Goal: Find contact information: Find contact information

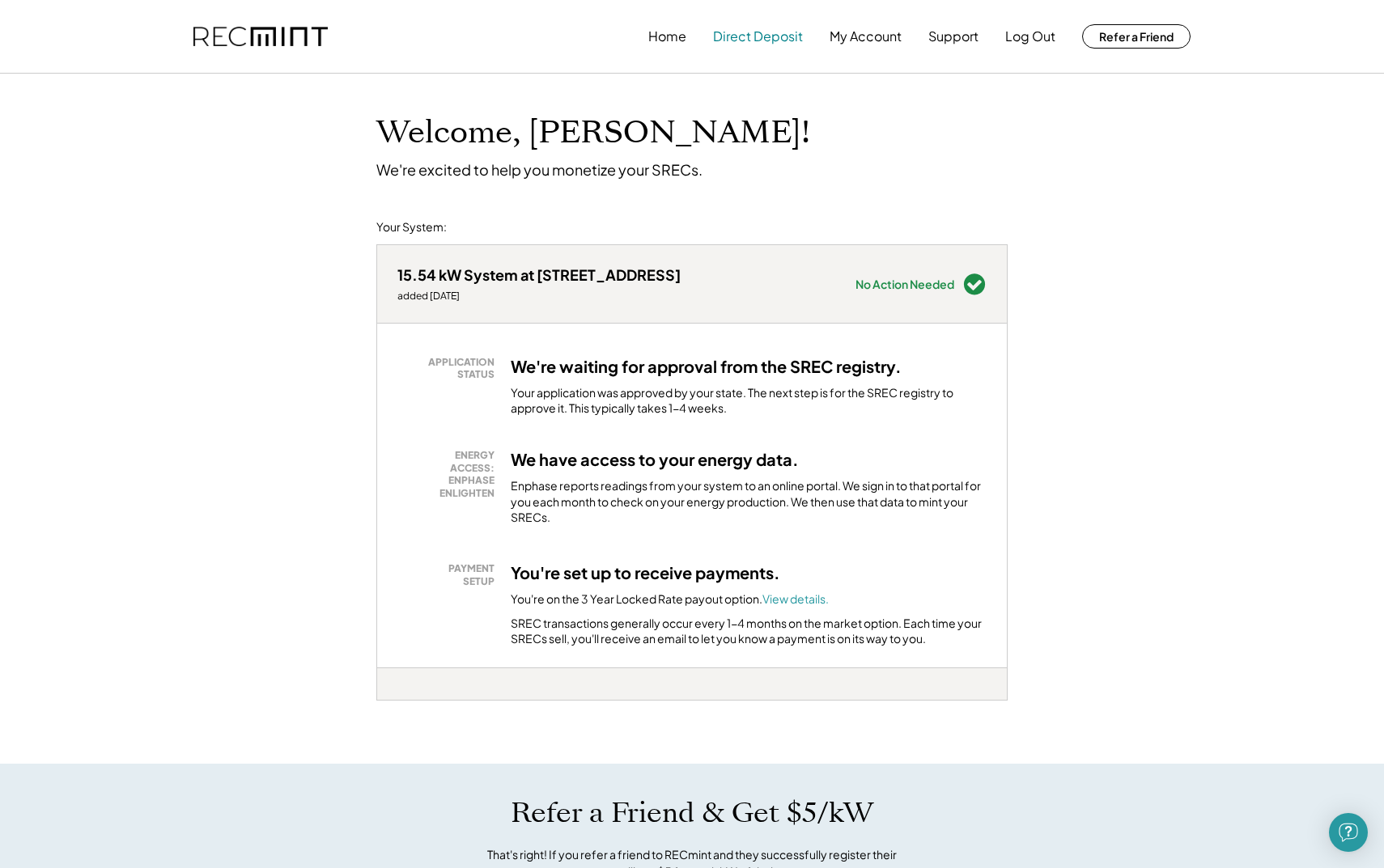
click at [790, 38] on button "Direct Deposit" at bounding box center [758, 37] width 90 height 32
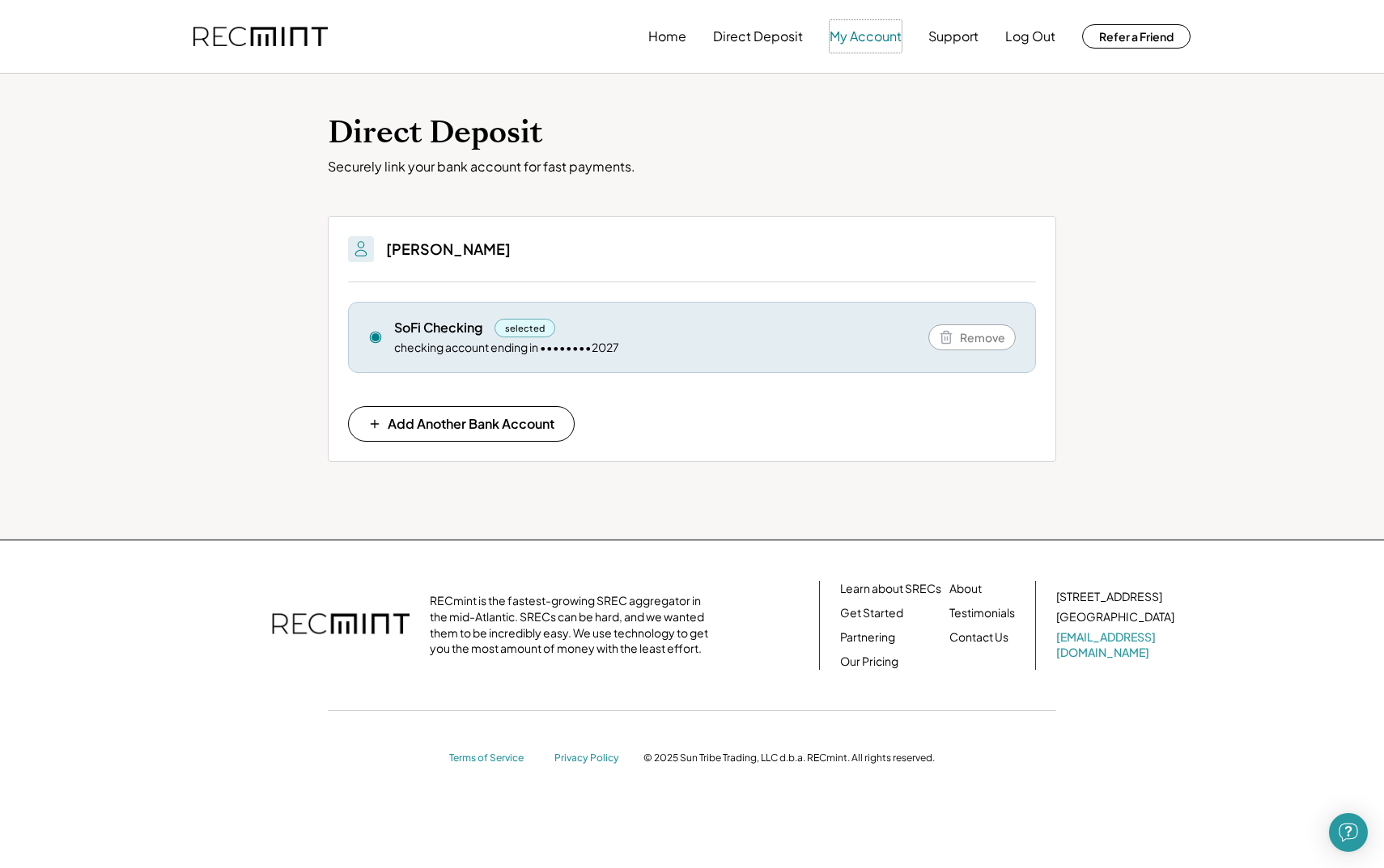
click at [860, 37] on button "My Account" at bounding box center [866, 37] width 72 height 32
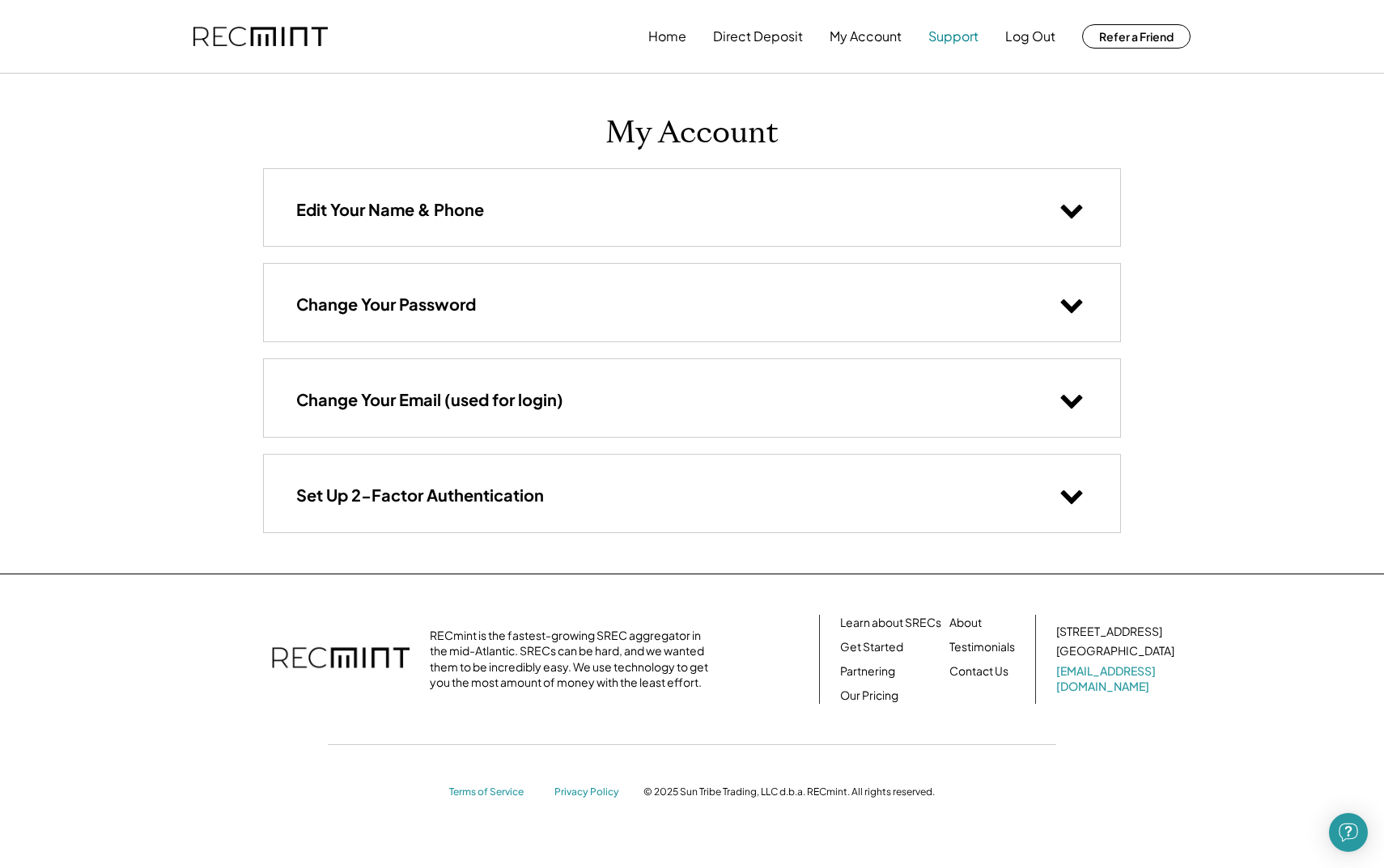
click at [961, 48] on button "Support" at bounding box center [953, 37] width 50 height 32
